Goal: Task Accomplishment & Management: Complete application form

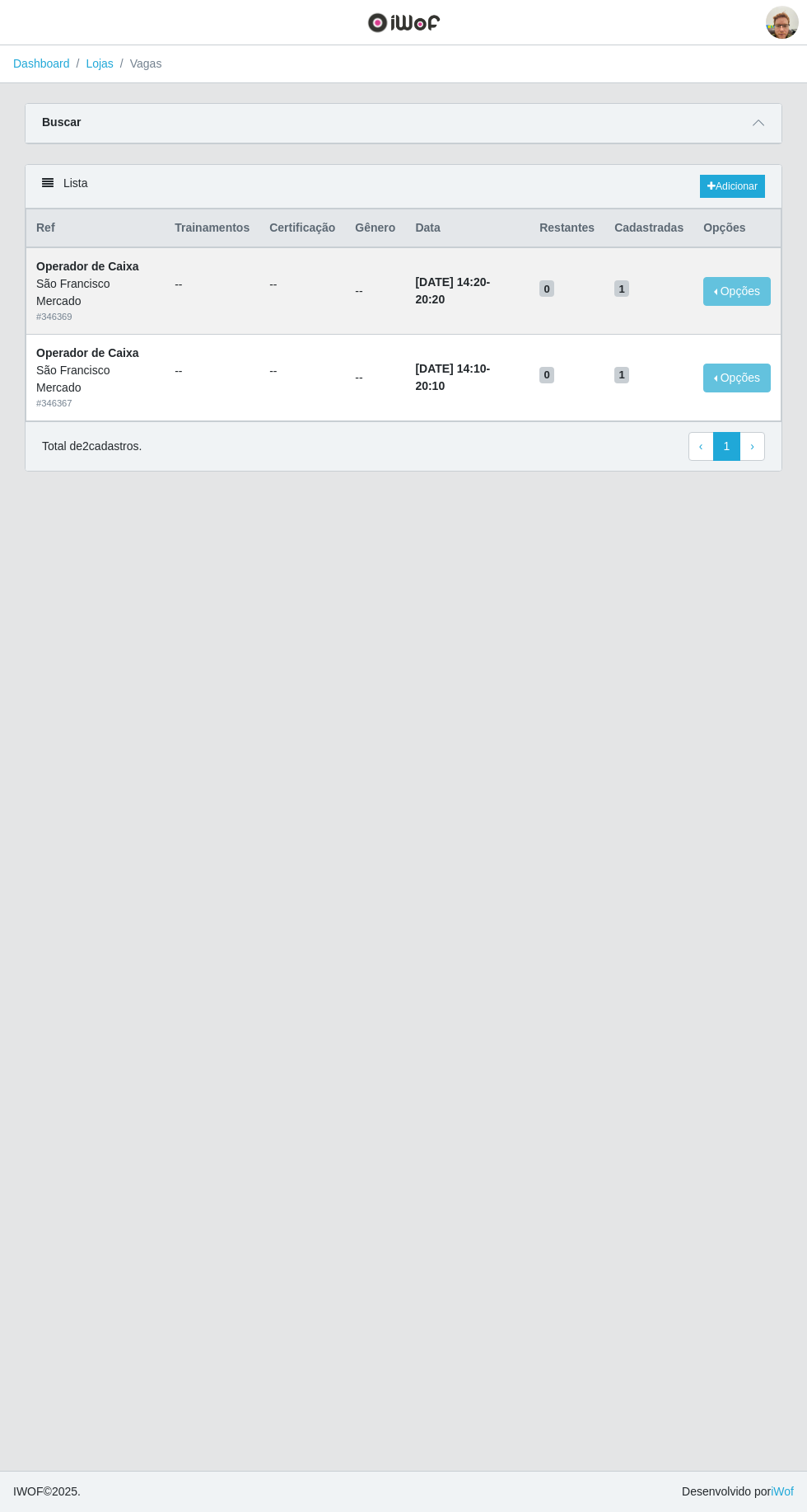
click at [759, 122] on icon at bounding box center [758, 122] width 11 height 11
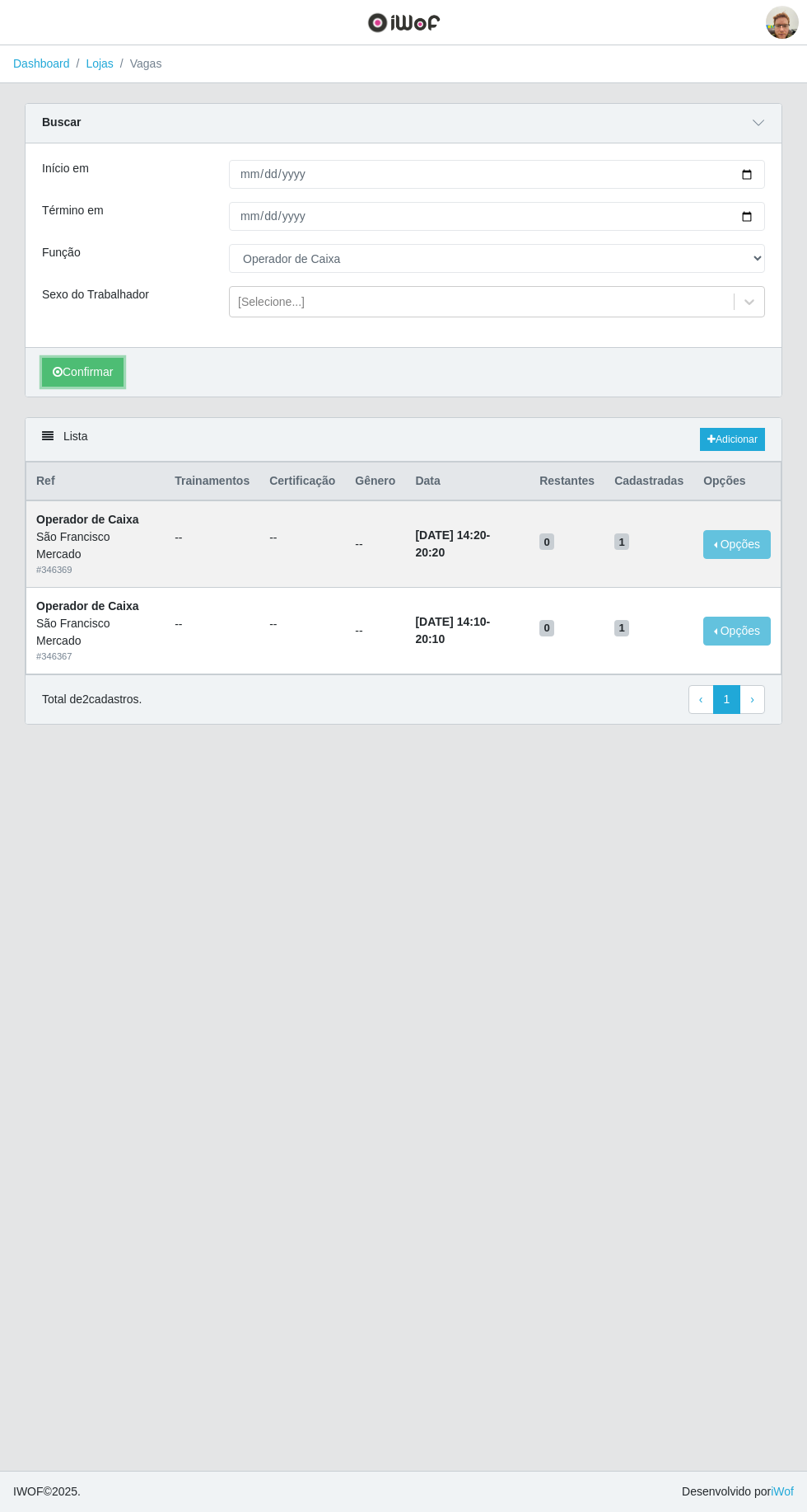
click at [94, 367] on button "Confirmar" at bounding box center [82, 372] width 81 height 29
click at [39, 20] on button "button" at bounding box center [21, 23] width 41 height 27
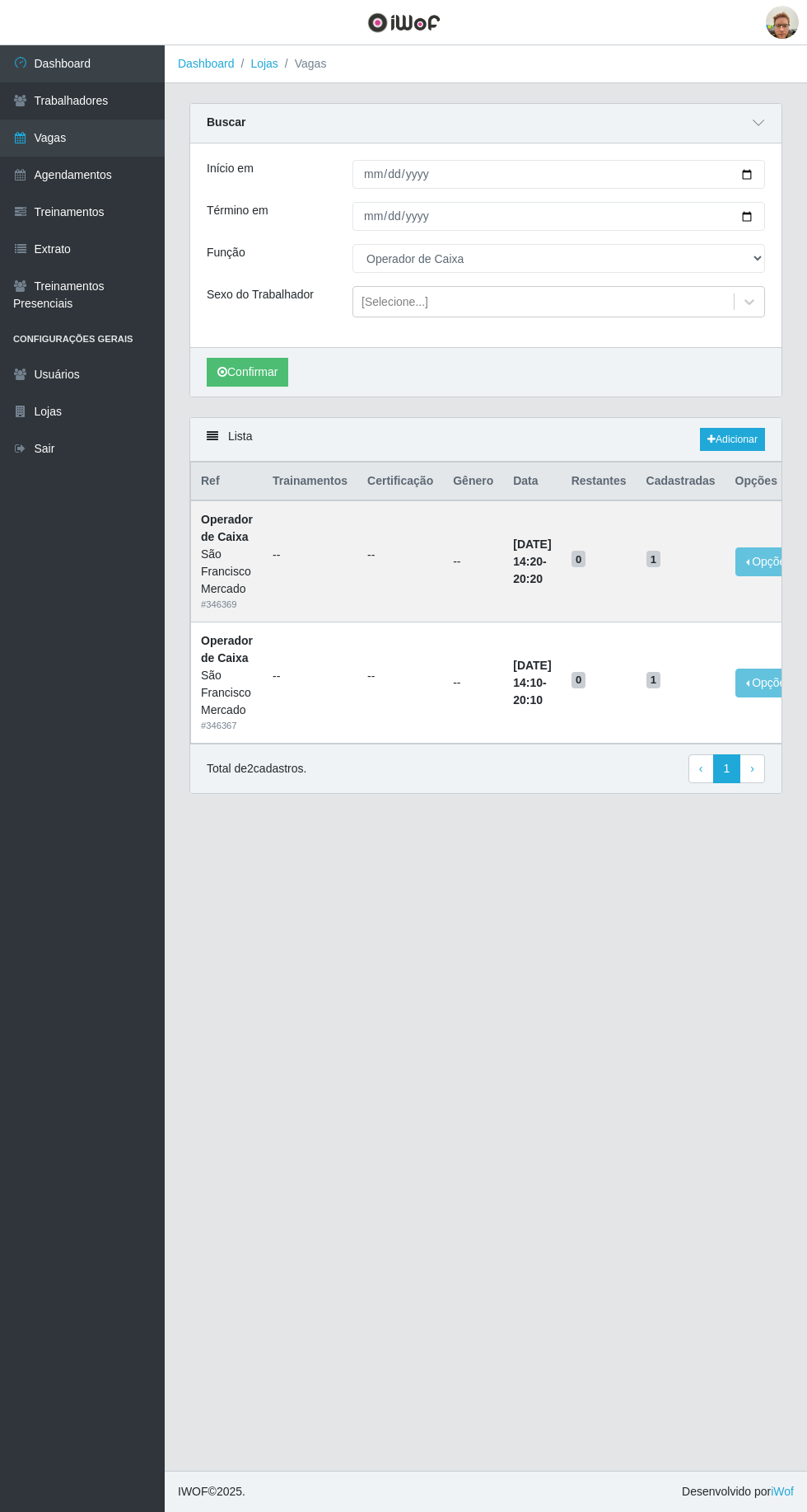
click at [45, 184] on link "Agendamentos" at bounding box center [82, 175] width 165 height 37
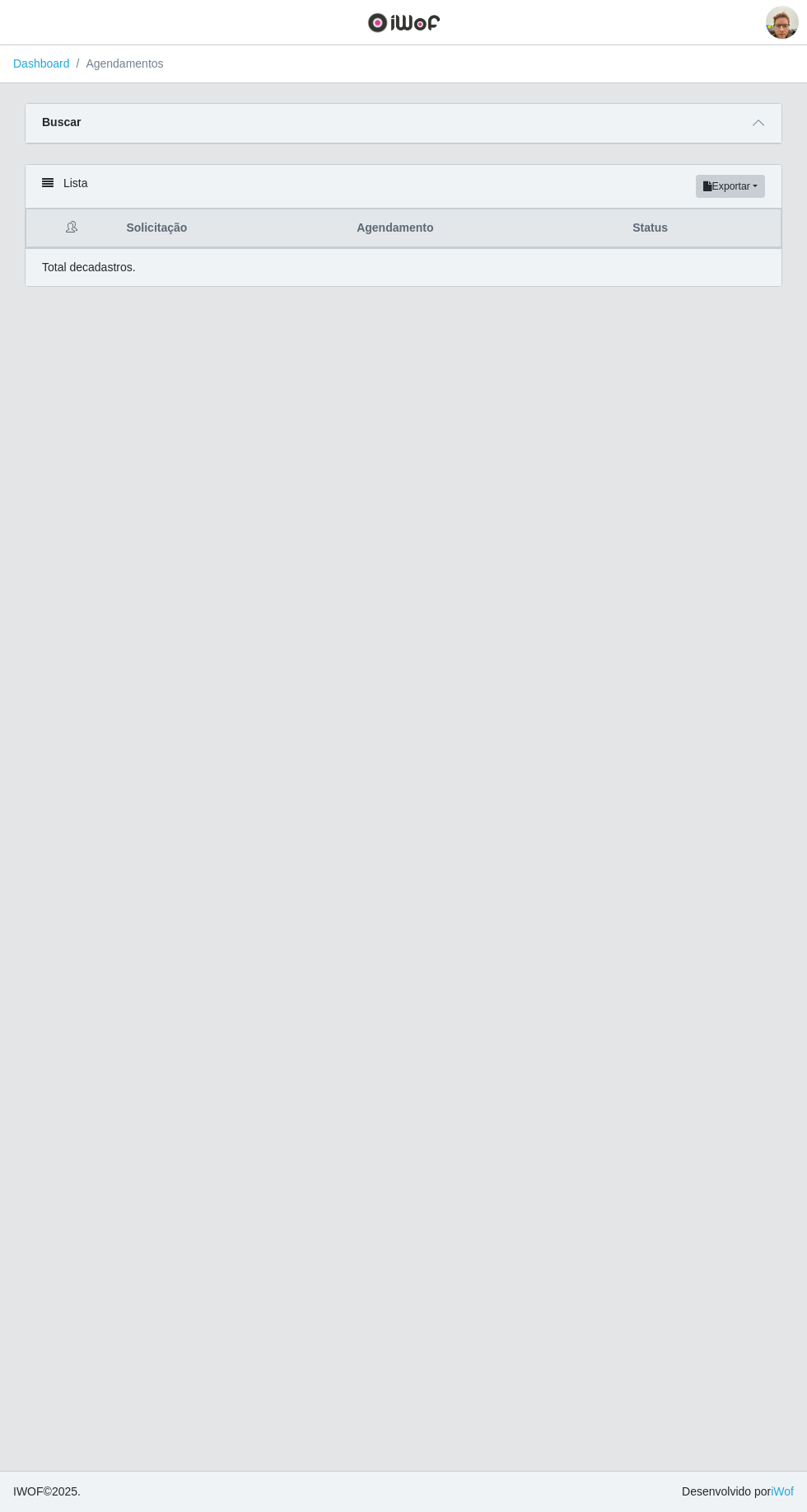
click at [755, 130] on span at bounding box center [758, 124] width 20 height 19
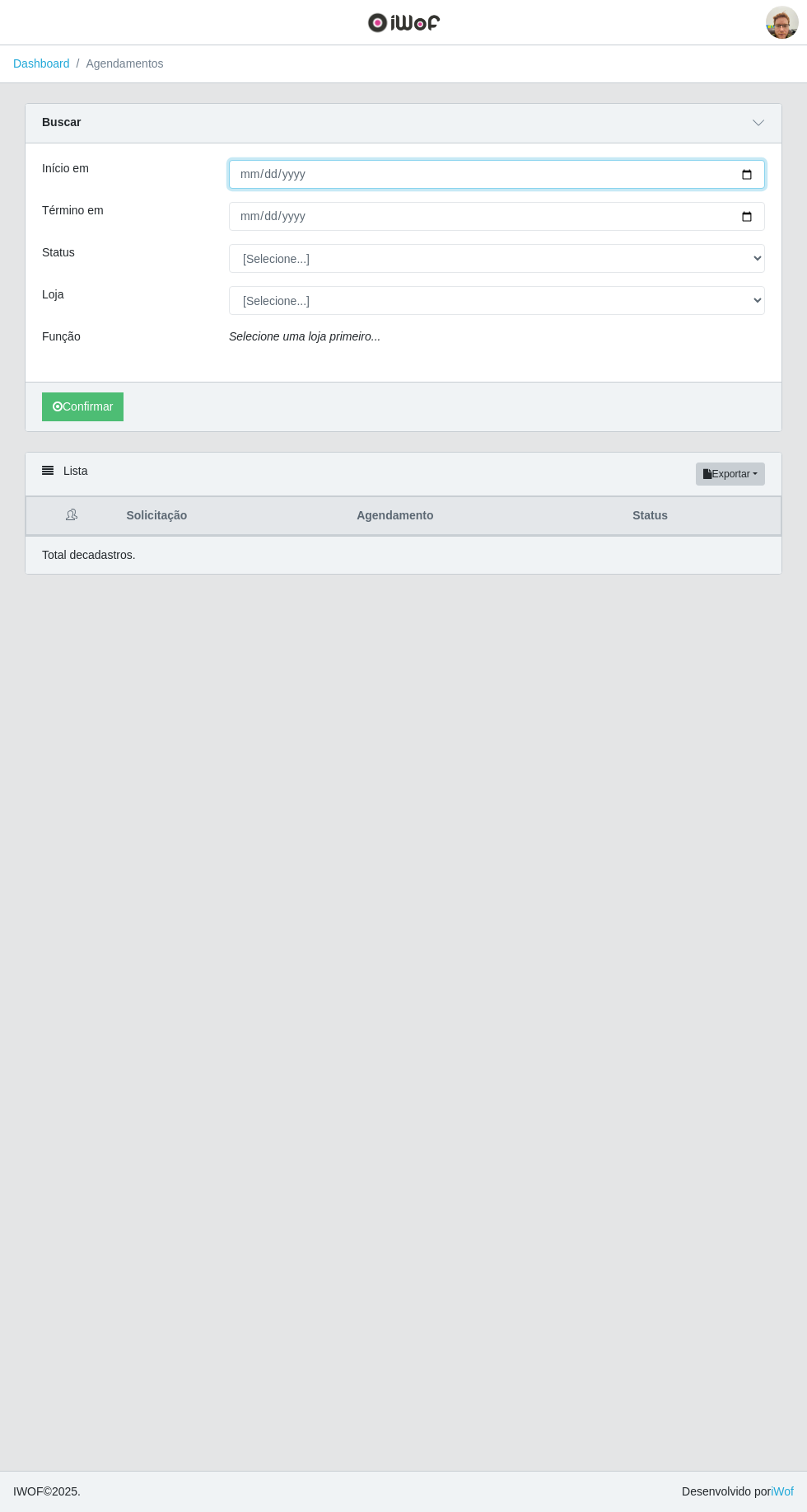
click at [244, 173] on input "Início em" at bounding box center [497, 174] width 536 height 29
type input "[DATE]"
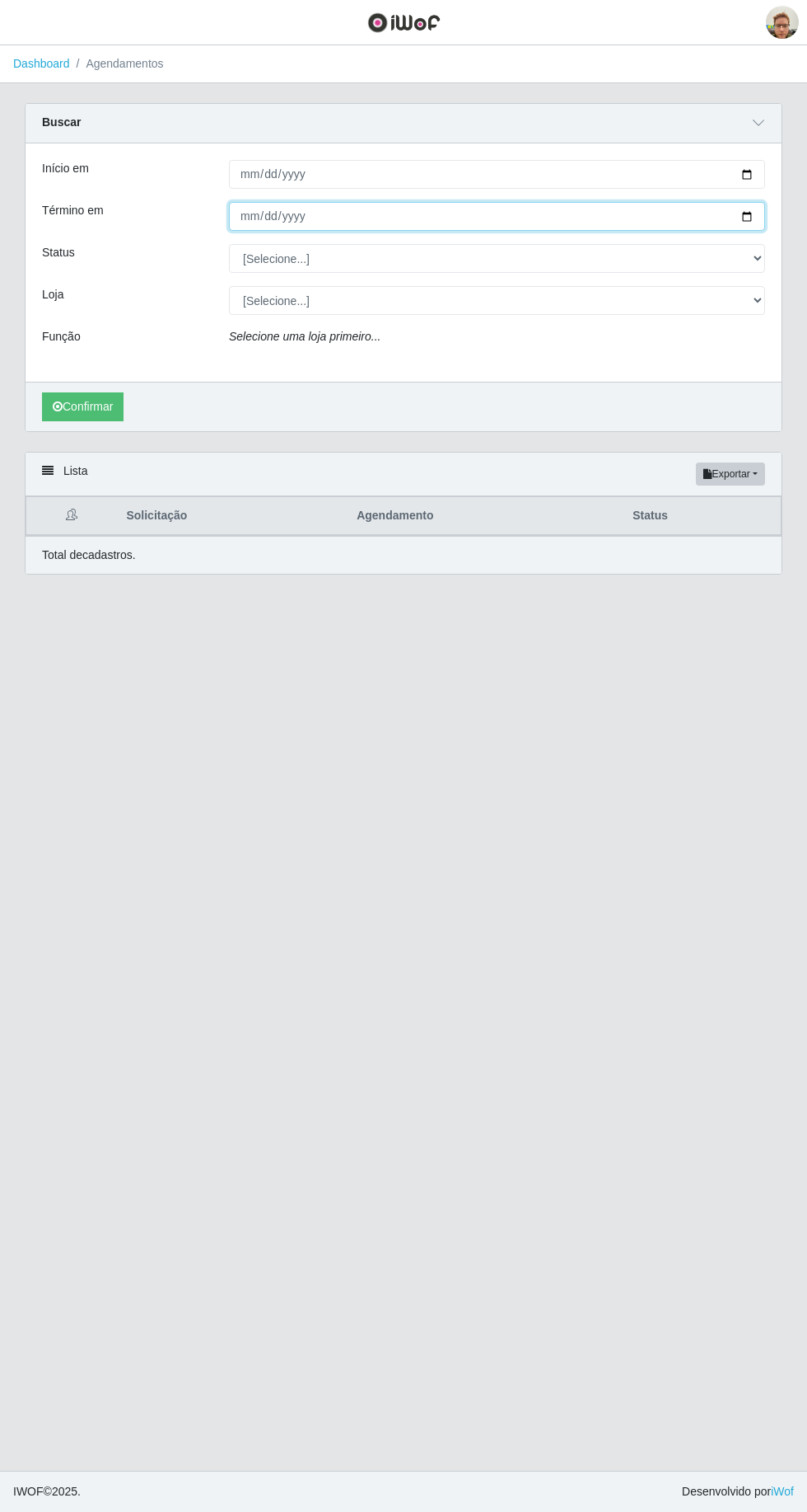
click at [244, 216] on input "Término em" at bounding box center [497, 216] width 536 height 29
type input "[DATE]"
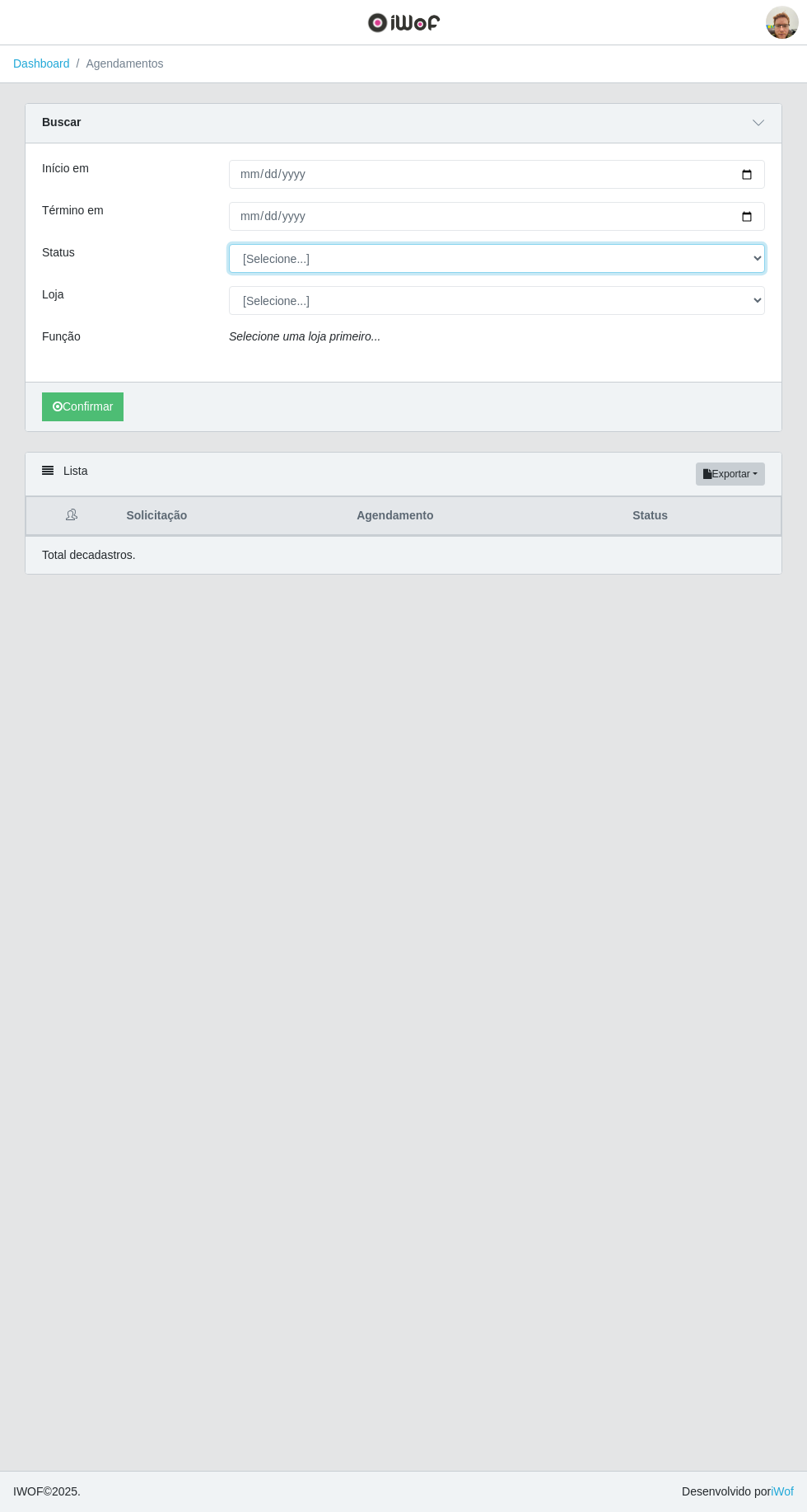
click at [252, 269] on select "[Selecione...] AGENDADO AGUARDANDO LIBERAR EM ANDAMENTO EM REVISÃO FINALIZADO C…" at bounding box center [497, 258] width 536 height 29
select select "AGENDADO"
click at [229, 244] on select "[Selecione...] AGENDADO AGUARDANDO LIBERAR EM ANDAMENTO EM REVISÃO FINALIZADO C…" at bounding box center [497, 258] width 536 height 29
click at [262, 291] on select "[Selecione...] São Francisco Mercado" at bounding box center [497, 300] width 536 height 29
click at [229, 286] on select "[Selecione...] São Francisco Mercado" at bounding box center [497, 300] width 536 height 29
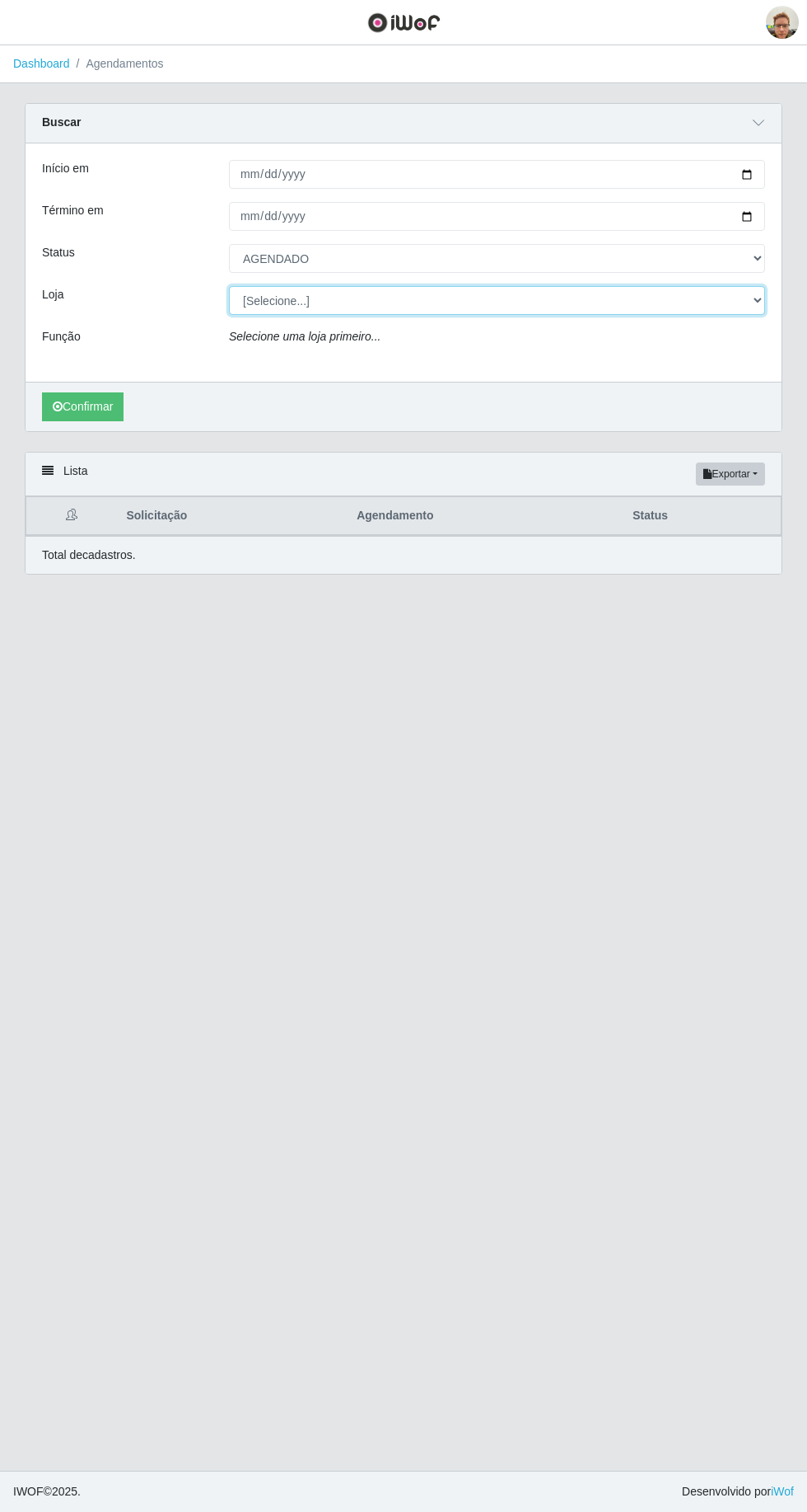
click at [262, 299] on select "[Selecione...] São Francisco Mercado" at bounding box center [497, 300] width 536 height 29
select select "168"
click at [229, 286] on select "[Selecione...] São Francisco Mercado" at bounding box center [497, 300] width 536 height 29
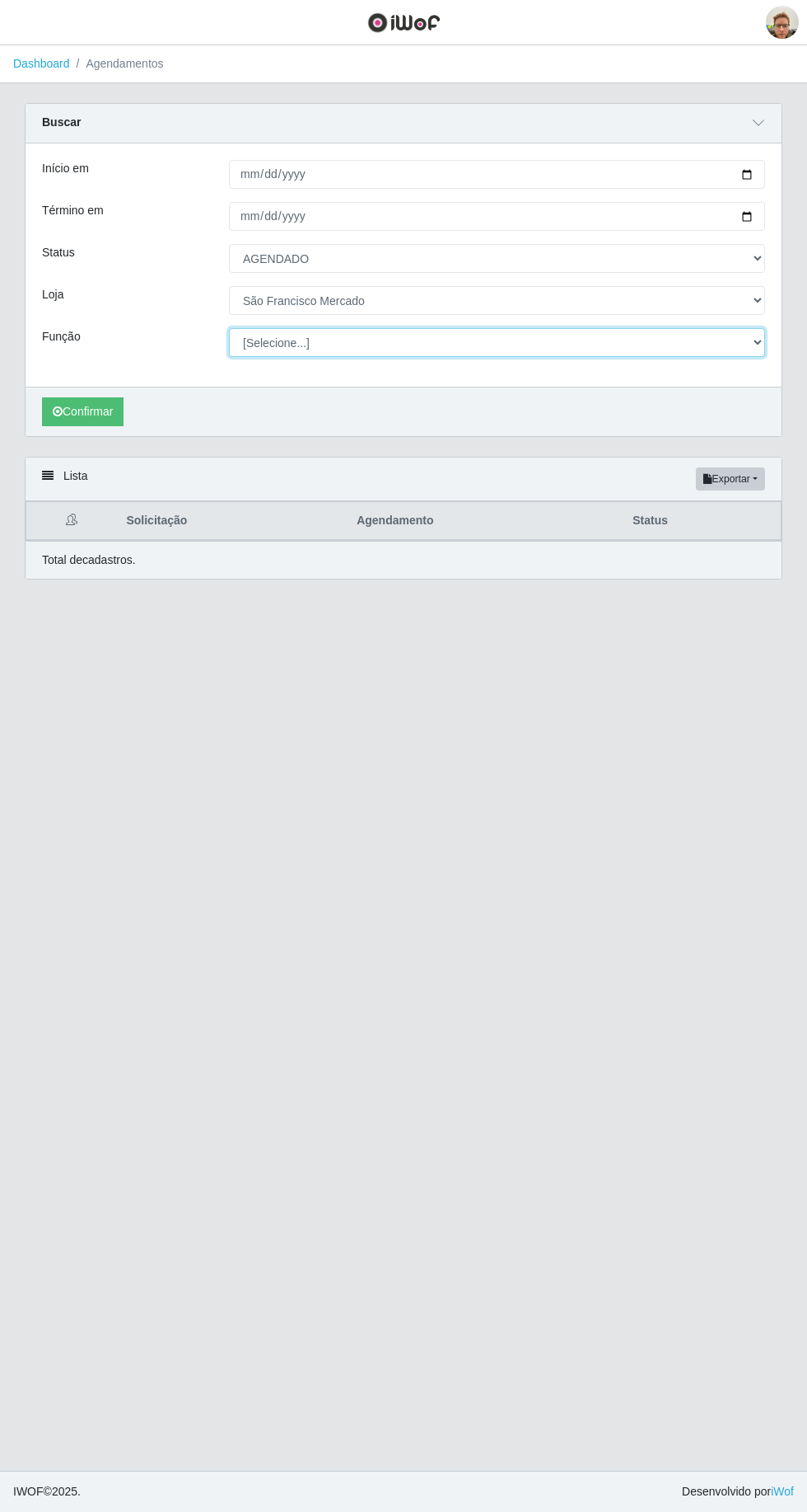
click at [266, 342] on select "[Selecione...] Balconista de Açougue Balconista de Açougue + Balconista de Açou…" at bounding box center [497, 342] width 536 height 29
select select "22"
click at [229, 328] on select "[Selecione...] Balconista de Açougue Balconista de Açougue + Balconista de Açou…" at bounding box center [497, 342] width 536 height 29
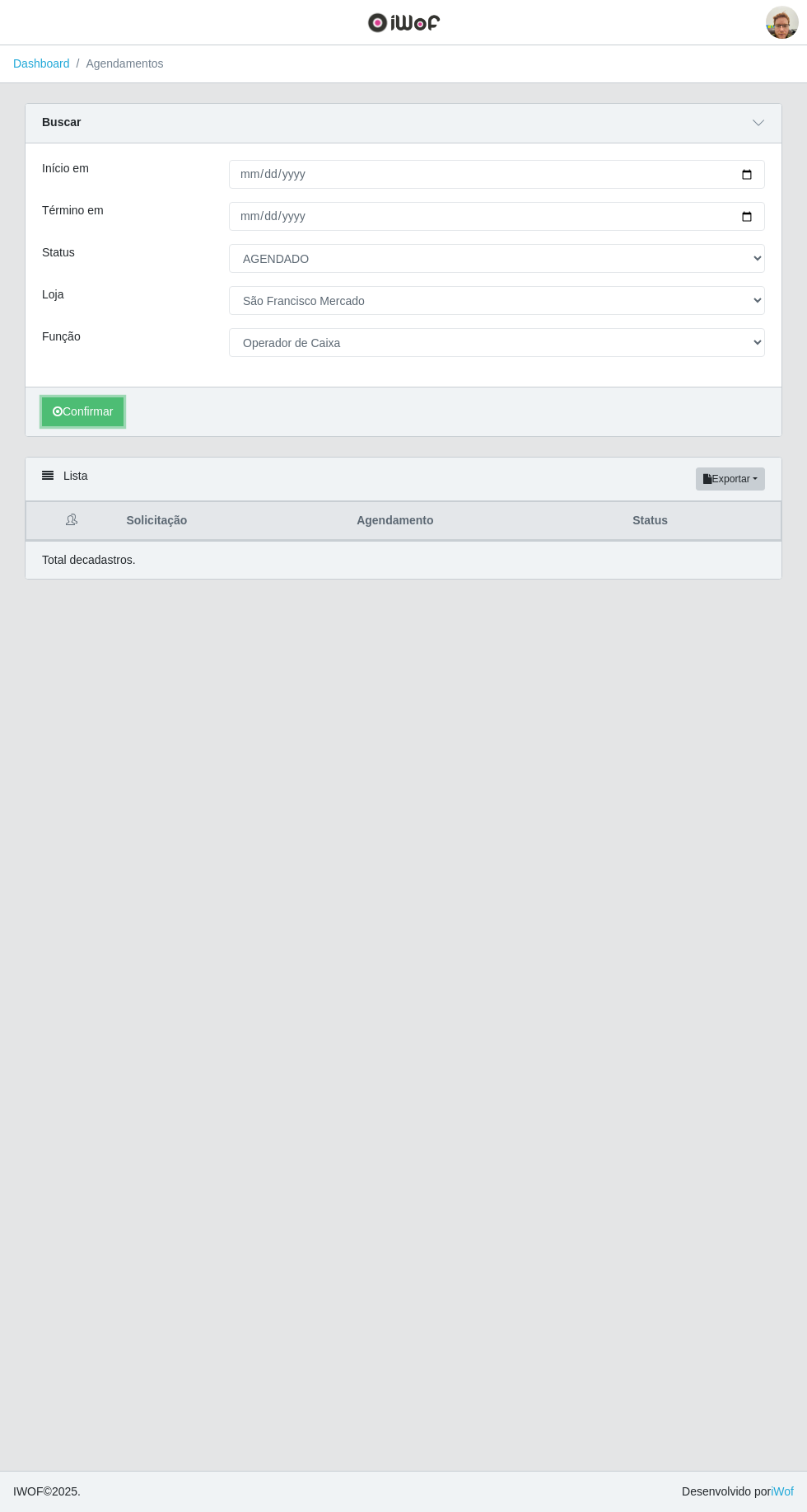
click at [88, 411] on button "Confirmar" at bounding box center [82, 412] width 81 height 29
